Goal: Transaction & Acquisition: Purchase product/service

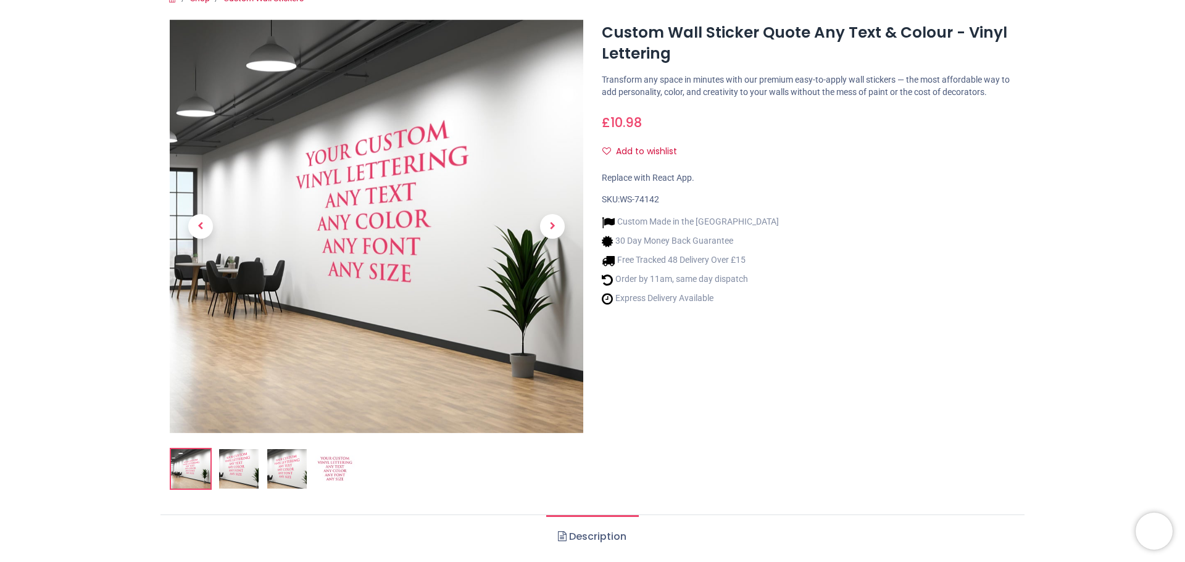
scroll to position [185, 0]
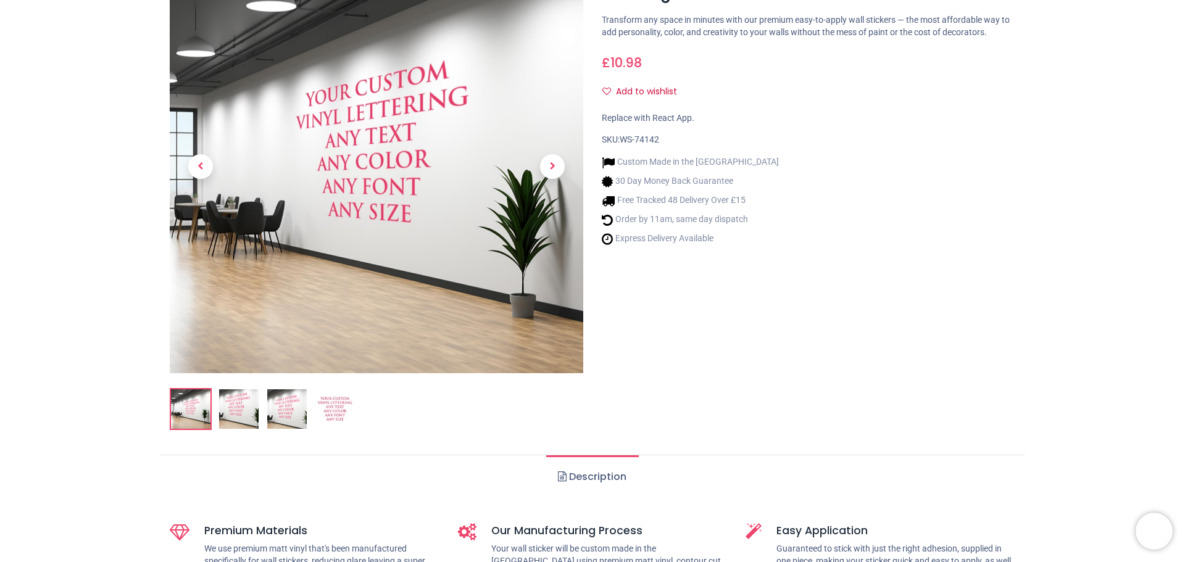
click at [230, 408] on img at bounding box center [239, 410] width 40 height 40
click at [284, 406] on img at bounding box center [287, 410] width 40 height 40
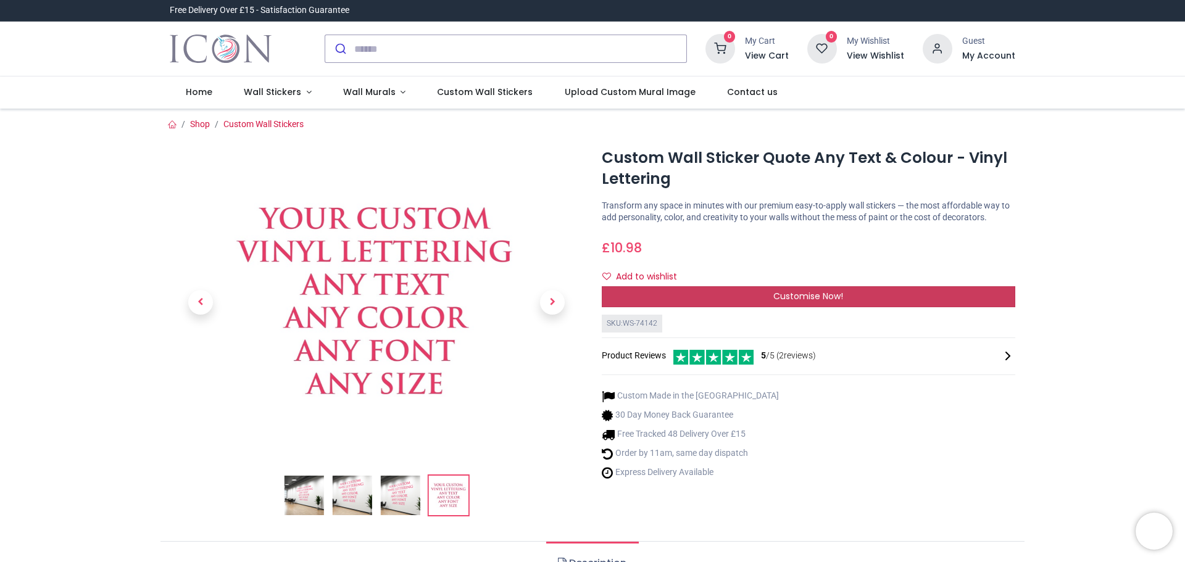
click at [828, 290] on div "Customise Now!" at bounding box center [809, 296] width 414 height 21
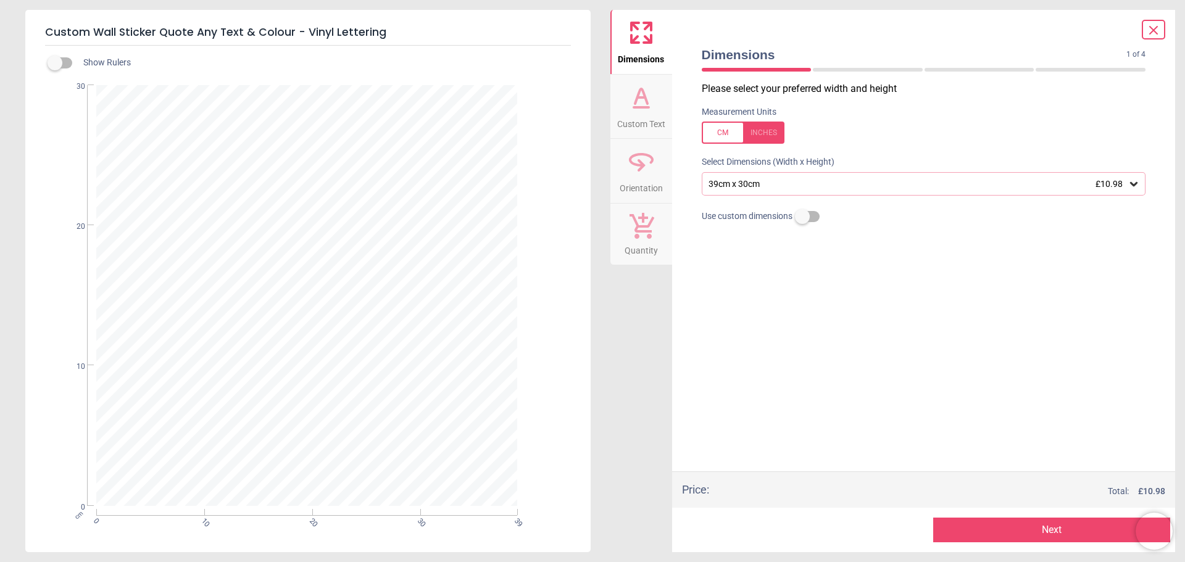
click at [741, 129] on div at bounding box center [743, 133] width 83 height 22
click at [861, 185] on div "15.4" x 11.8" (1ft 3" x 1ft) £10.98" at bounding box center [917, 184] width 421 height 10
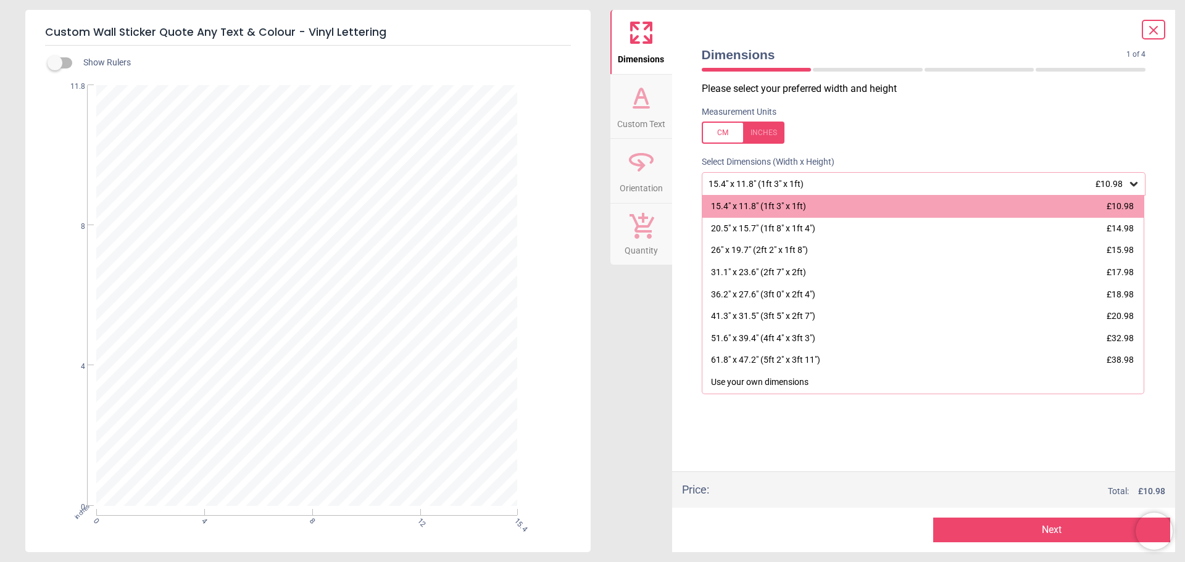
click at [861, 185] on div "15.4" x 11.8" (1ft 3" x 1ft) £10.98" at bounding box center [917, 184] width 421 height 10
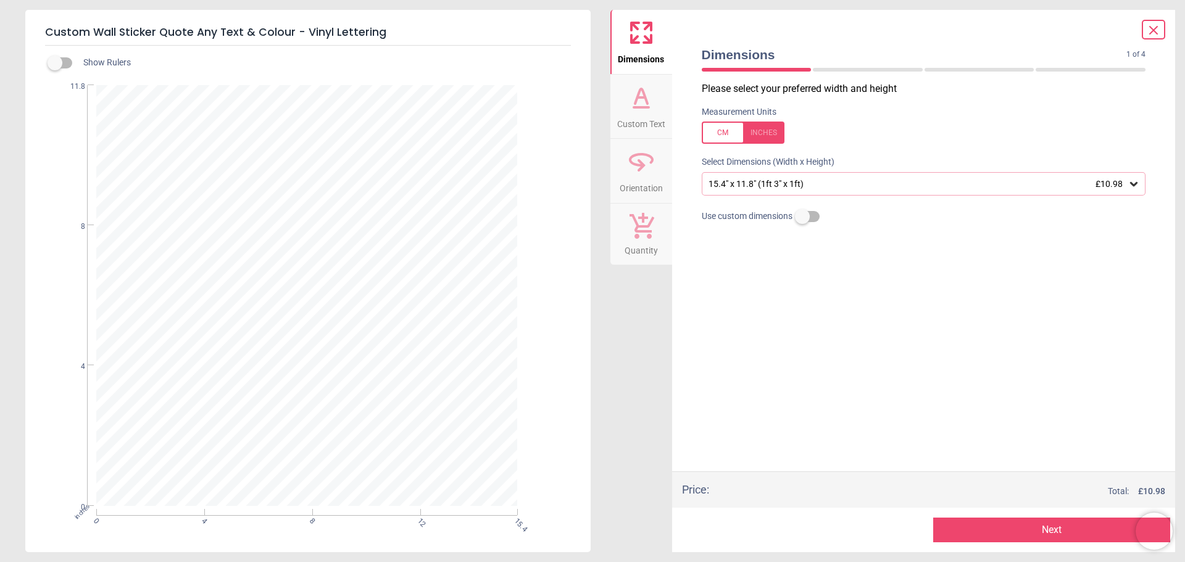
click at [813, 336] on div "Please select your preferred width and height Measurement Units Select Dimensio…" at bounding box center [924, 277] width 464 height 390
click at [803, 217] on label at bounding box center [803, 217] width 0 height 0
click at [803, 190] on label at bounding box center [803, 190] width 0 height 0
click at [803, 181] on div "15.4" x 11.8" (1ft 3" x 1ft) £10.98" at bounding box center [917, 184] width 421 height 10
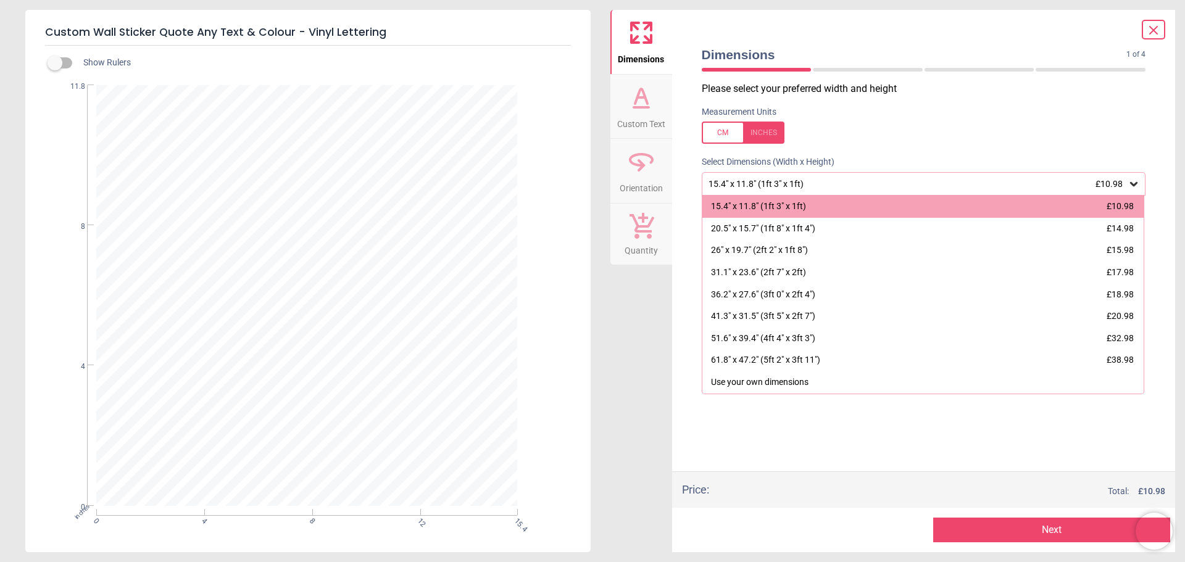
click at [896, 125] on label at bounding box center [924, 133] width 444 height 22
click at [934, 126] on label at bounding box center [924, 133] width 444 height 22
click at [741, 178] on div "15.4" x 11.8" (1ft 3" x 1ft) £10.98" at bounding box center [924, 183] width 444 height 23
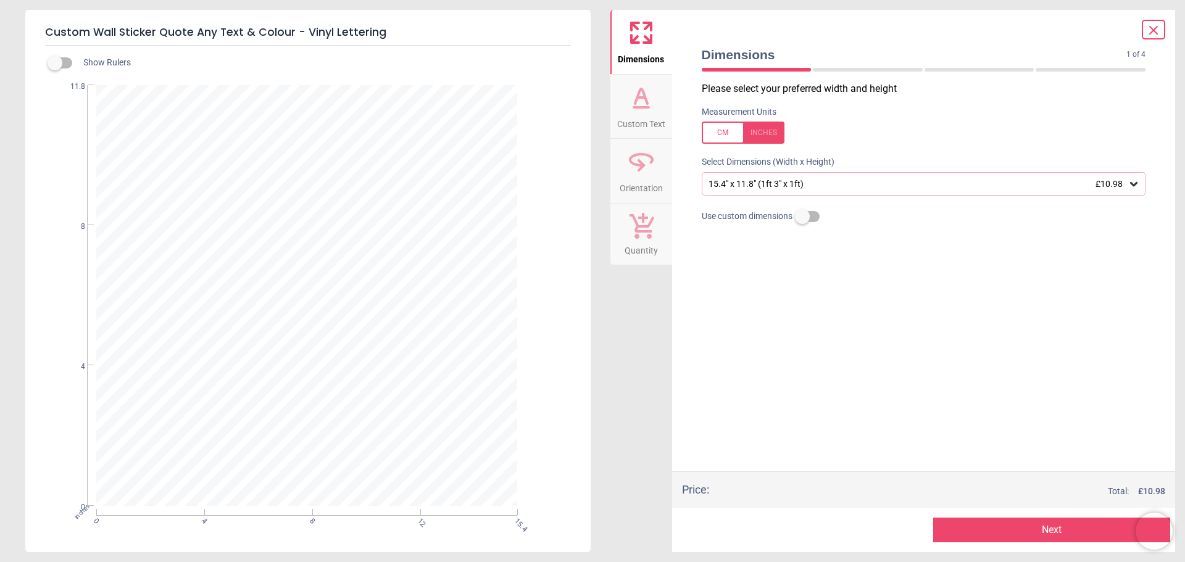
click at [55, 63] on label at bounding box center [55, 63] width 0 height 0
click at [75, 64] on div "Show Rulers" at bounding box center [323, 63] width 536 height 15
click at [55, 63] on label at bounding box center [55, 63] width 0 height 0
click at [632, 91] on icon at bounding box center [642, 98] width 30 height 30
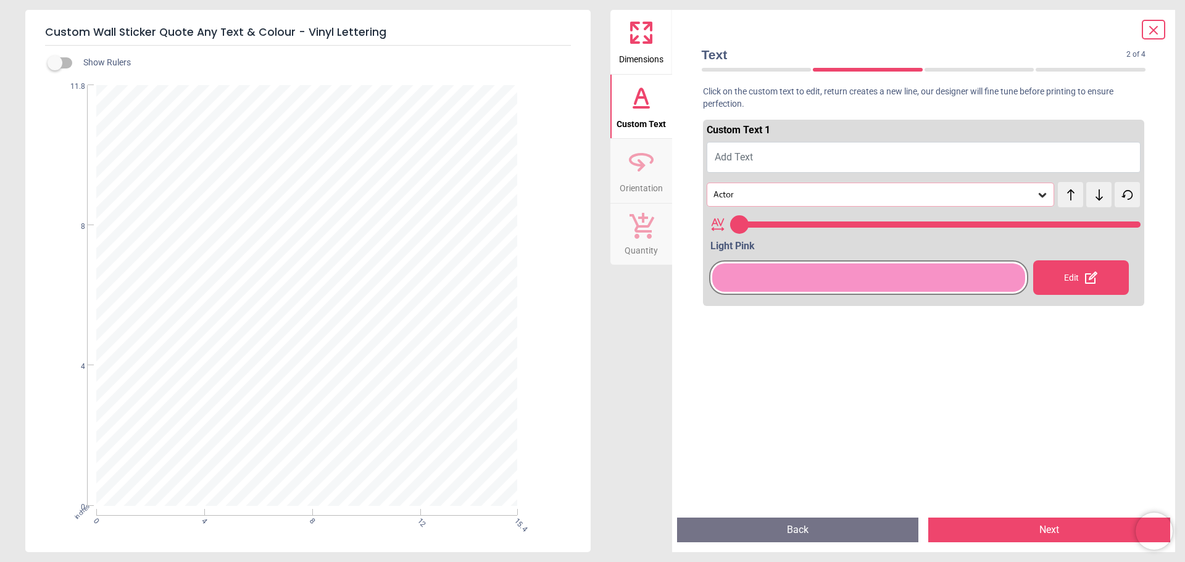
type input "**"
click at [779, 156] on button "Add Text" at bounding box center [924, 157] width 435 height 31
click at [846, 201] on div "Actor" at bounding box center [881, 194] width 348 height 23
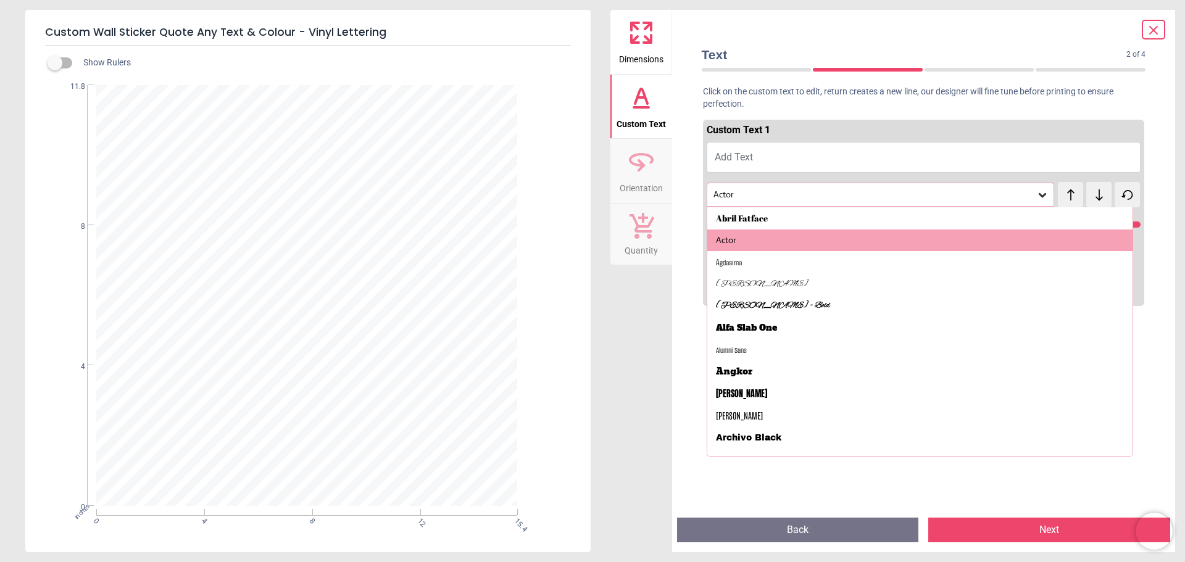
click at [801, 532] on button "Back" at bounding box center [798, 530] width 242 height 25
